Goal: Transaction & Acquisition: Purchase product/service

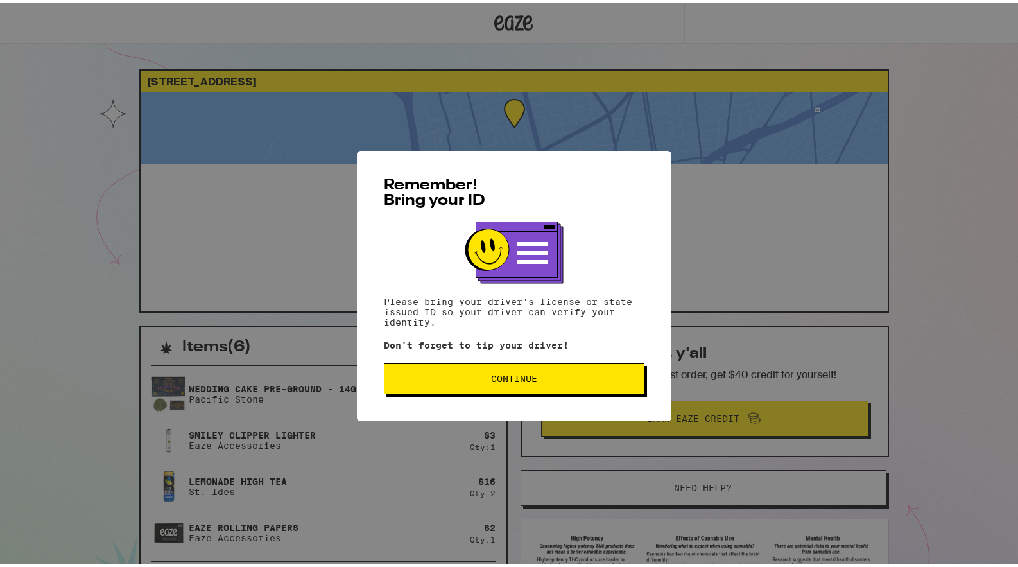
click at [550, 368] on button "Continue" at bounding box center [514, 376] width 261 height 31
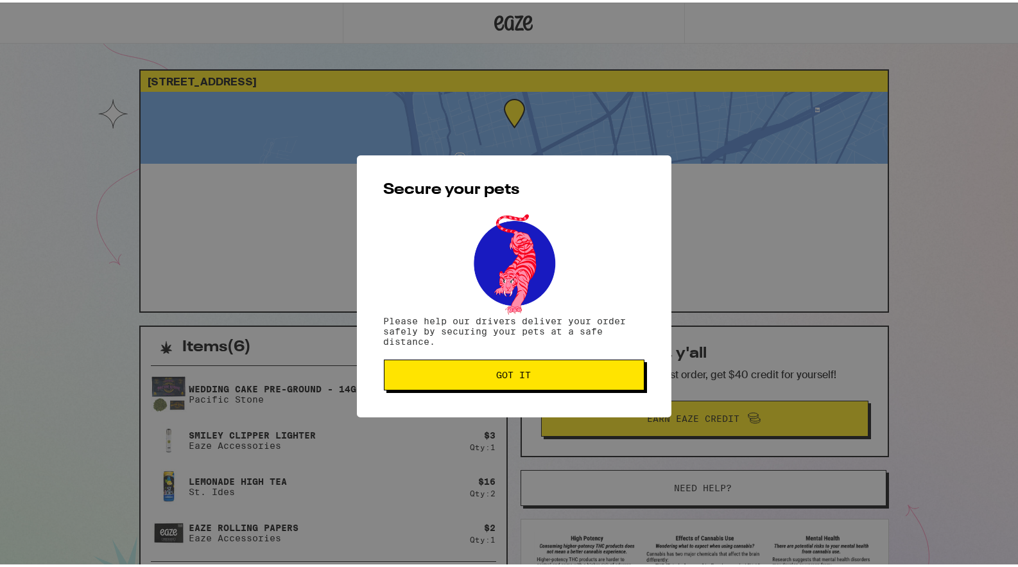
click at [550, 375] on span "Got it" at bounding box center [514, 372] width 239 height 9
